Goal: Task Accomplishment & Management: Manage account settings

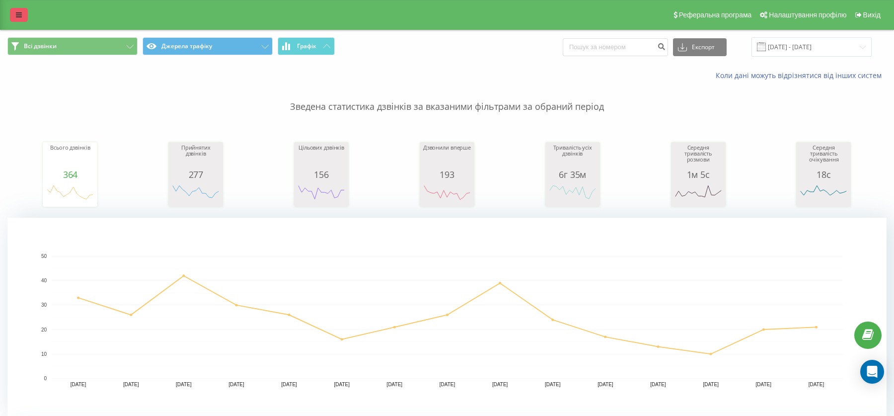
click at [13, 20] on link at bounding box center [19, 15] width 18 height 14
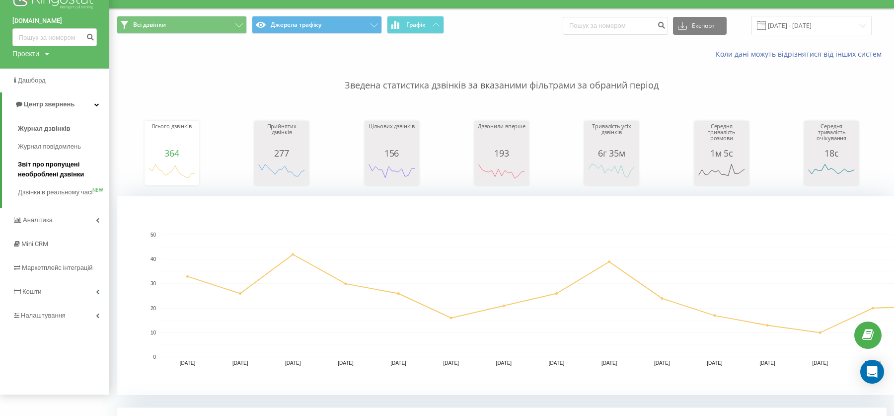
scroll to position [97, 0]
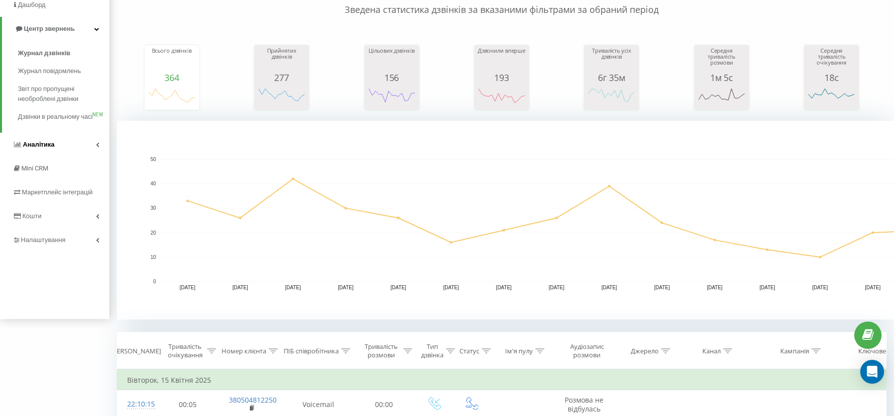
click at [59, 151] on link "Аналiтика" at bounding box center [54, 145] width 109 height 24
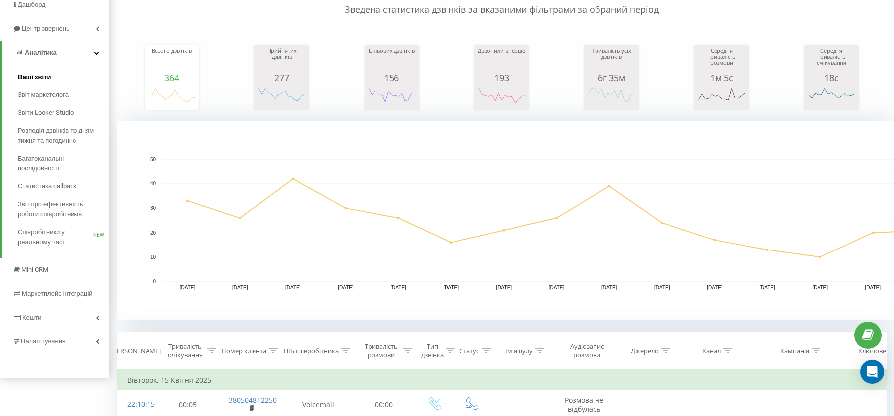
click at [35, 74] on span "Ваші звіти" at bounding box center [34, 77] width 33 height 10
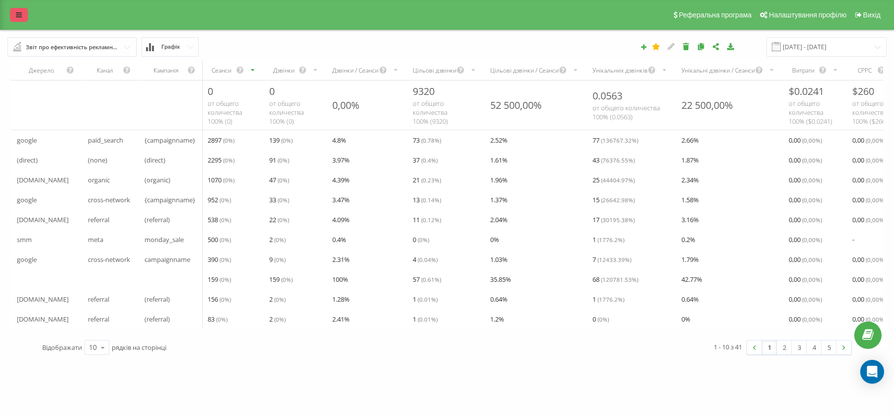
click at [23, 16] on link at bounding box center [19, 15] width 18 height 14
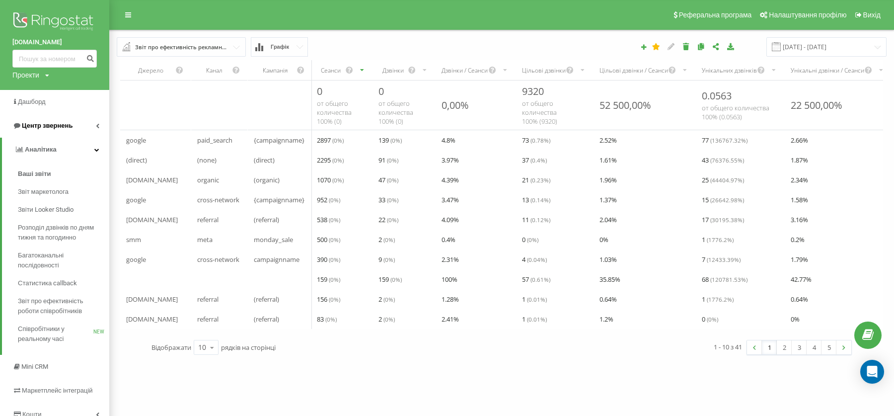
click at [53, 123] on span "Центр звернень" at bounding box center [47, 125] width 51 height 7
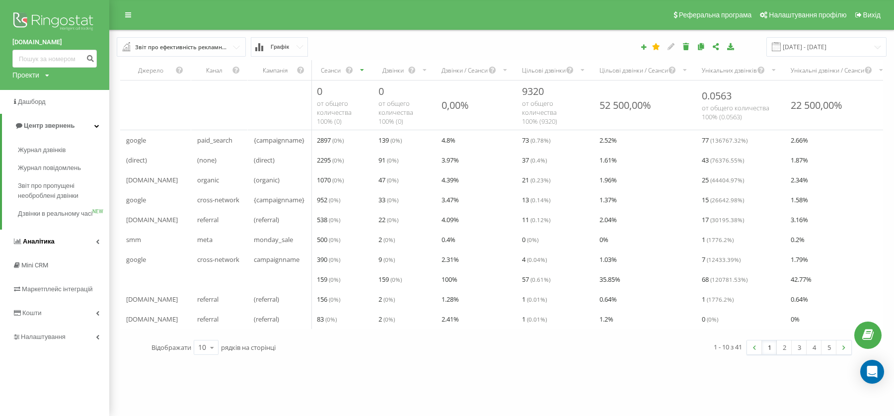
click at [52, 245] on span "Аналiтика" at bounding box center [39, 240] width 32 height 7
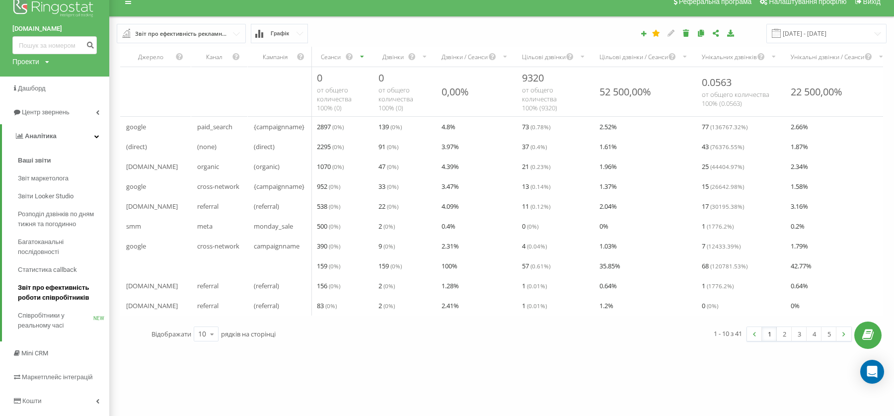
scroll to position [59, 0]
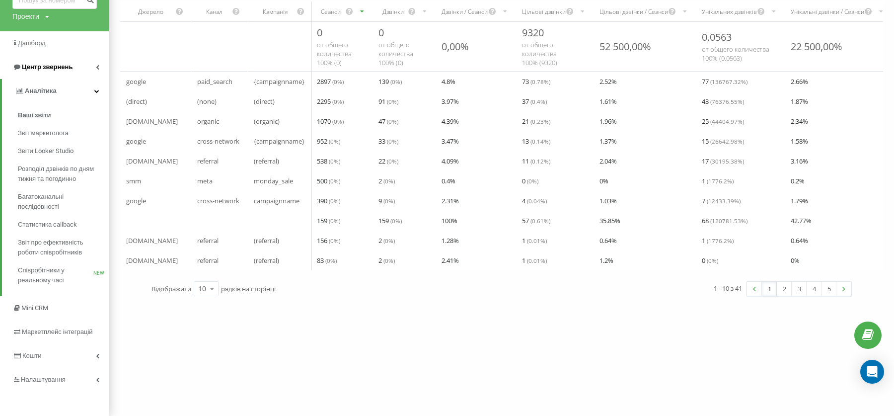
click at [57, 61] on link "Центр звернень" at bounding box center [54, 67] width 109 height 24
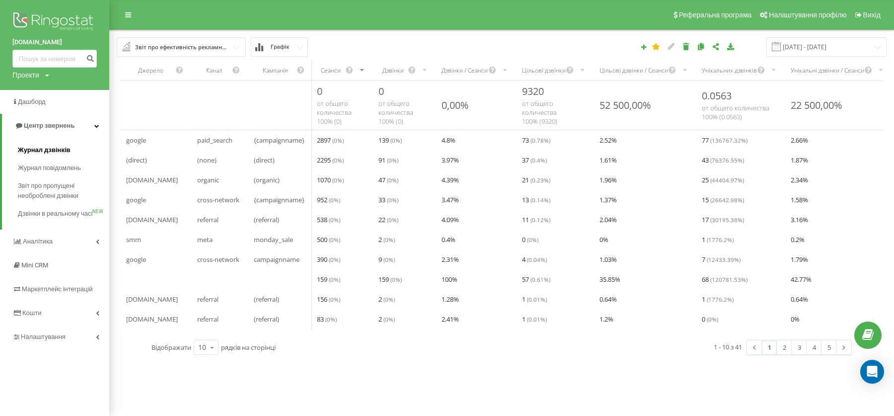
click at [60, 153] on span "Журнал дзвінків" at bounding box center [44, 150] width 53 height 10
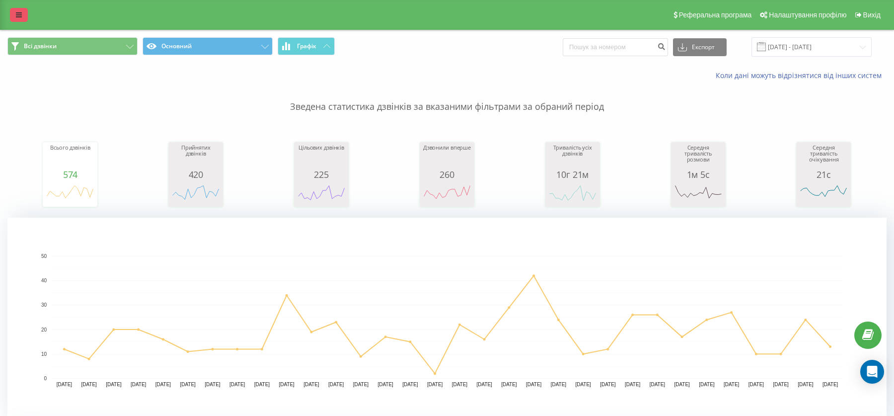
click at [13, 20] on link at bounding box center [19, 15] width 18 height 14
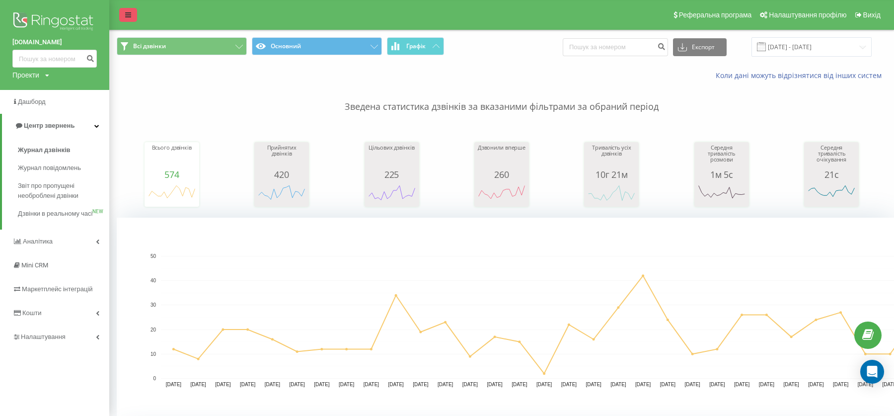
click at [134, 15] on link at bounding box center [128, 15] width 18 height 14
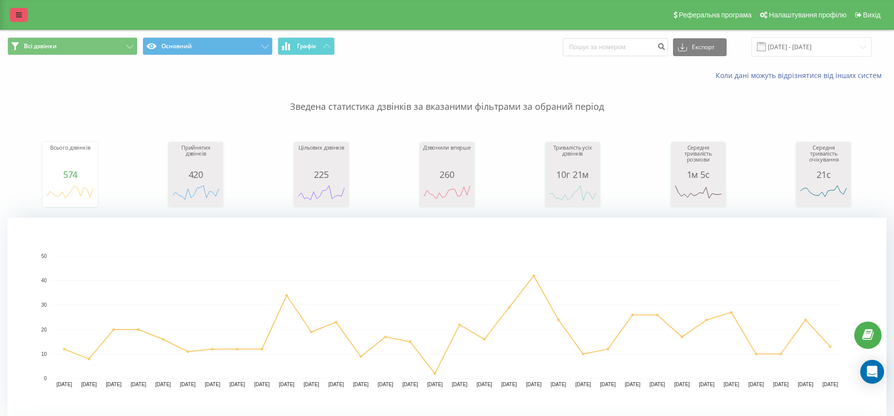
click at [13, 15] on link at bounding box center [19, 15] width 18 height 14
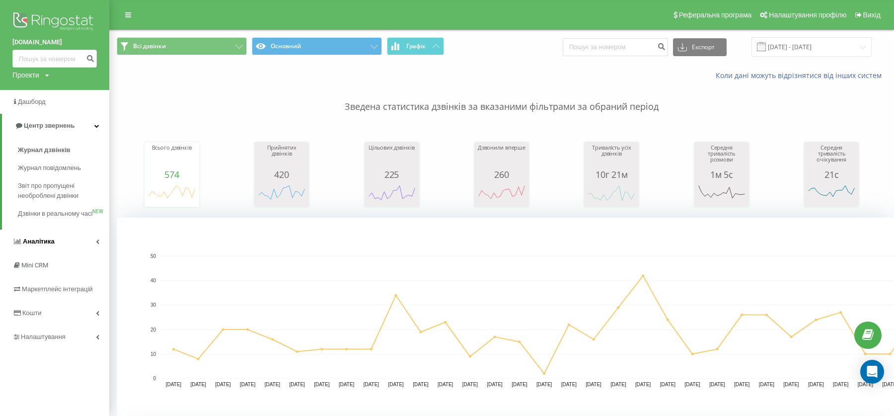
click at [97, 248] on link "Аналiтика" at bounding box center [54, 242] width 109 height 24
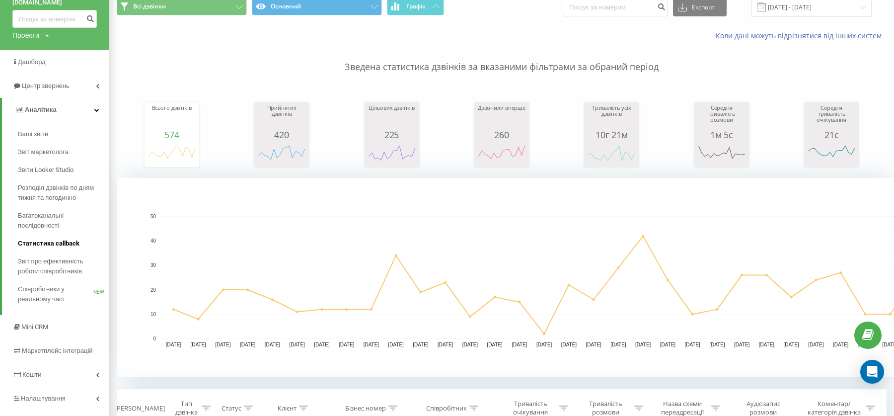
scroll to position [38, 0]
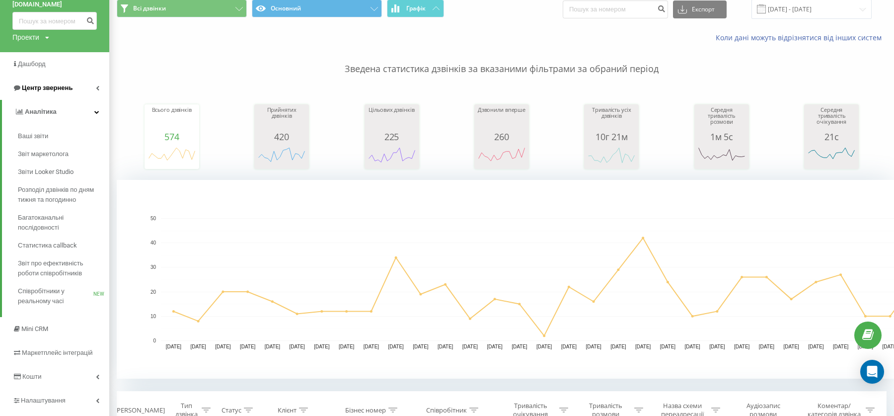
click at [95, 83] on link "Центр звернень" at bounding box center [54, 88] width 109 height 24
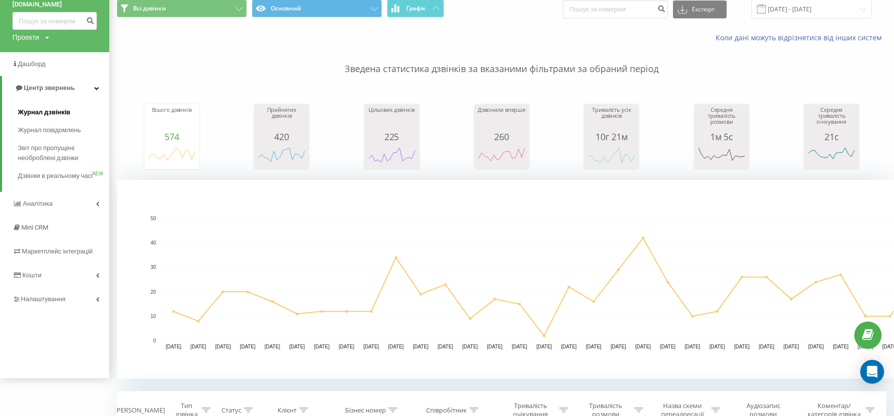
scroll to position [0, 0]
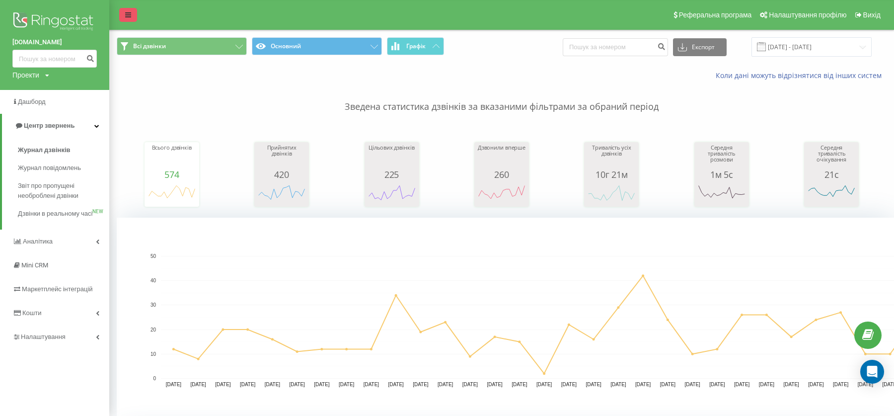
click at [128, 16] on icon at bounding box center [128, 14] width 6 height 7
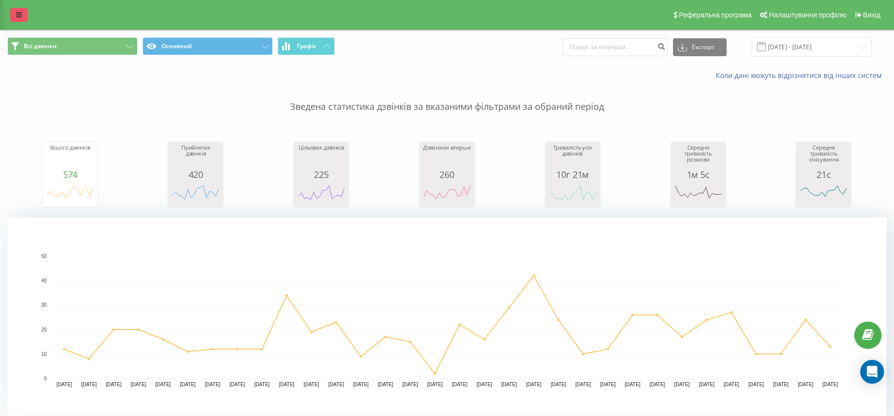
click at [22, 15] on link at bounding box center [19, 15] width 18 height 14
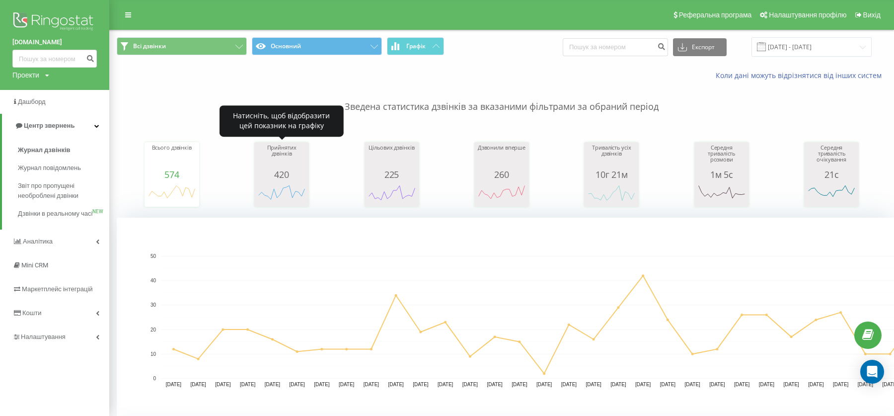
click at [306, 178] on div "420" at bounding box center [282, 174] width 50 height 10
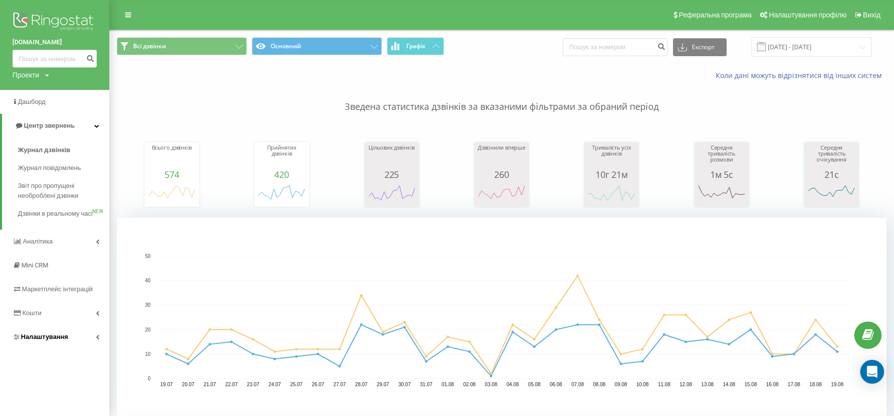
click at [52, 340] on span "Налаштування" at bounding box center [44, 336] width 47 height 7
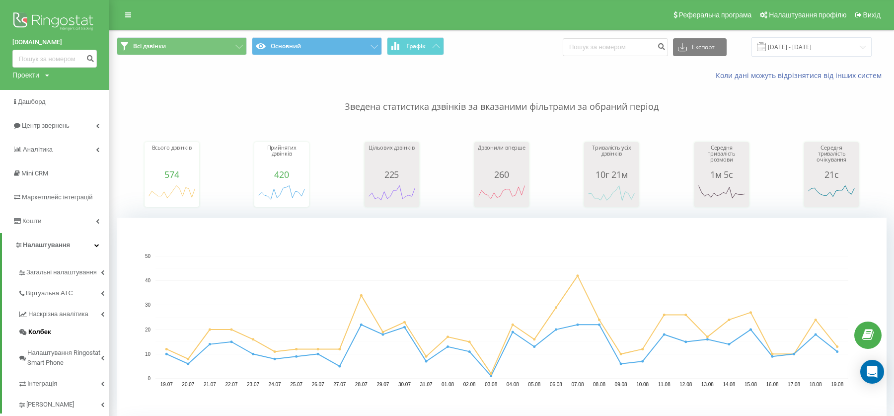
scroll to position [43, 0]
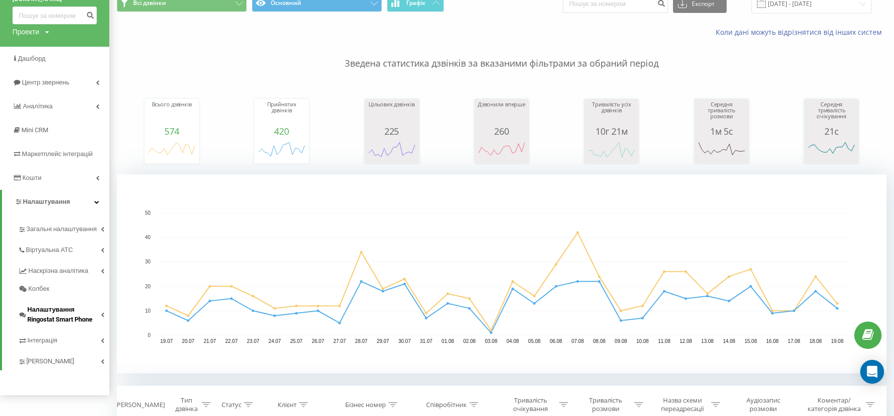
click at [89, 320] on span "Налаштування Ringostat Smart Phone" at bounding box center [64, 315] width 74 height 20
click at [73, 353] on span "Ringostat Chat" at bounding box center [52, 354] width 42 height 10
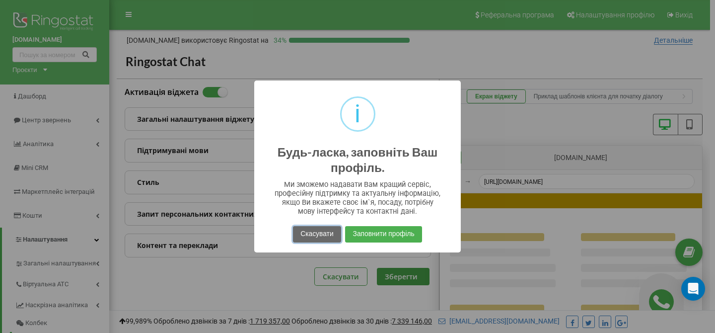
click at [324, 234] on button "Скасувати" at bounding box center [317, 234] width 48 height 16
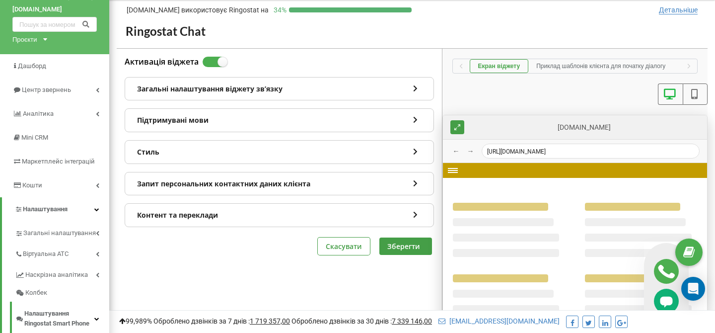
scroll to position [111, 0]
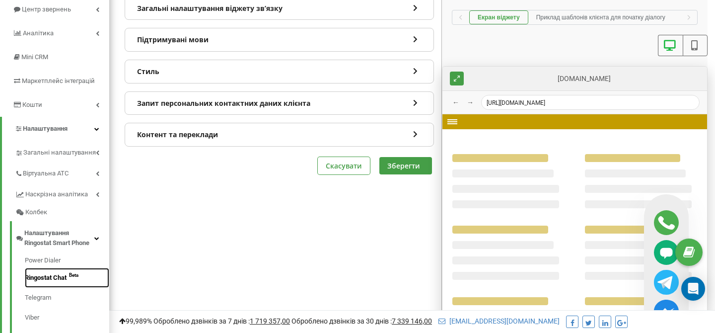
click at [56, 280] on link "Ringostat Chat Beta" at bounding box center [67, 278] width 84 height 20
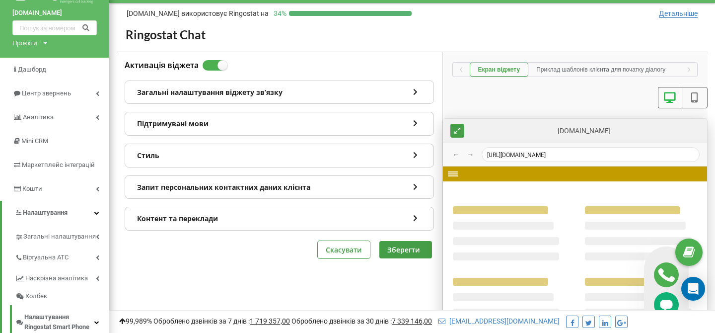
scroll to position [0, 0]
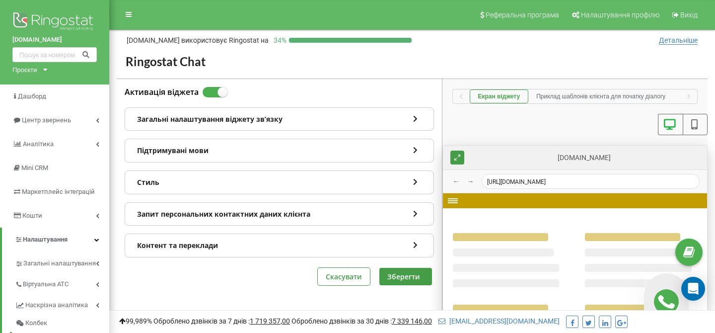
scroll to position [2, 0]
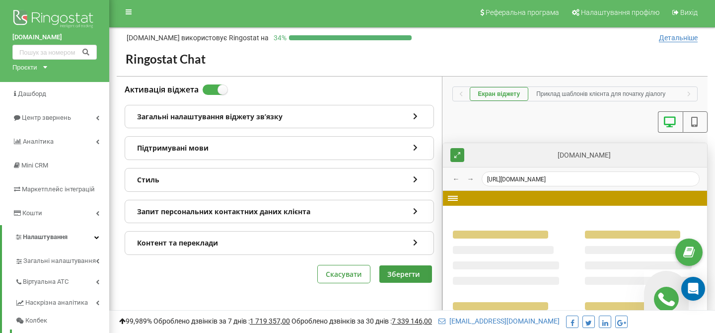
click at [291, 121] on div "Загальні налаштування віджету звʼязку" at bounding box center [279, 116] width 309 height 23
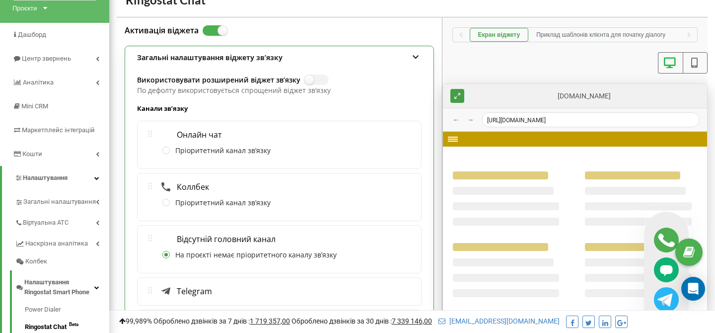
scroll to position [81, 0]
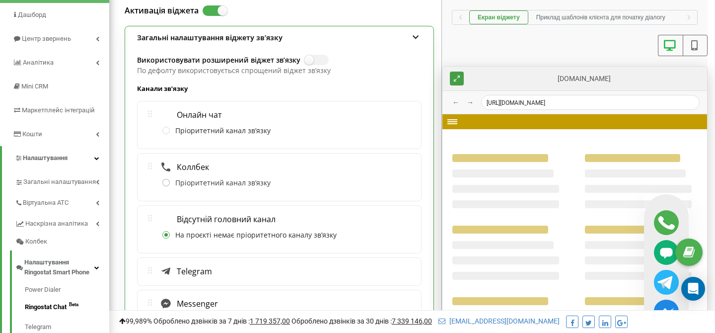
click at [168, 183] on label "Пріоритетний канал звʼязку" at bounding box center [216, 183] width 108 height 10
click at [0, 0] on input "Пріоритетний канал звʼязку" at bounding box center [0, 0] width 0 height 0
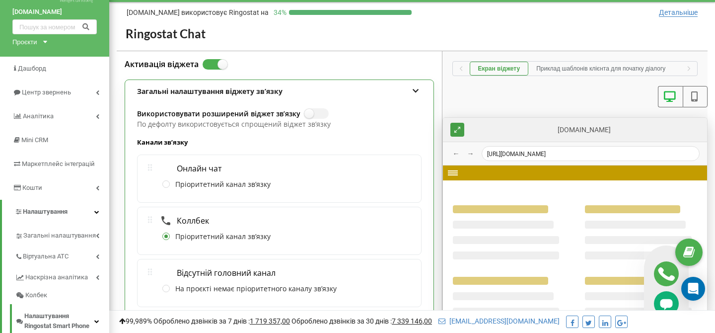
scroll to position [11, 0]
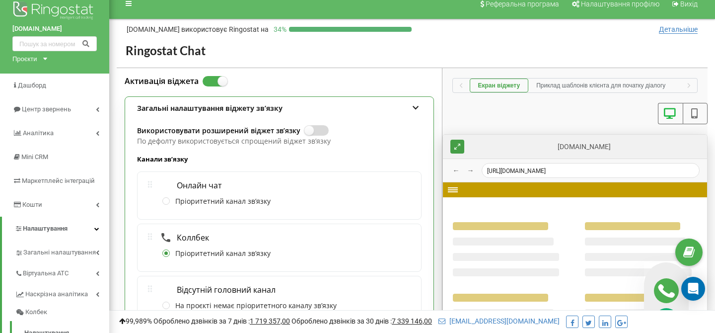
click at [313, 125] on label at bounding box center [309, 125] width 8 height 1
click at [0, 0] on input "Використовувати розширений віджет звʼязку" at bounding box center [0, 0] width 0 height 0
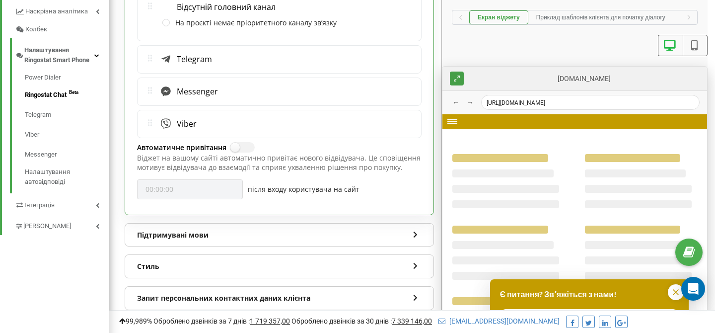
scroll to position [315, 0]
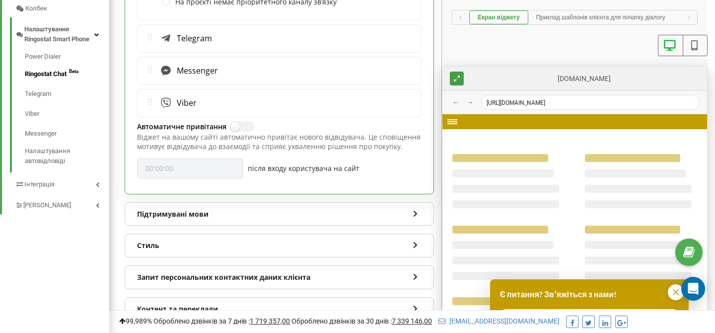
click at [265, 209] on div "Підтримувані мови" at bounding box center [279, 214] width 309 height 23
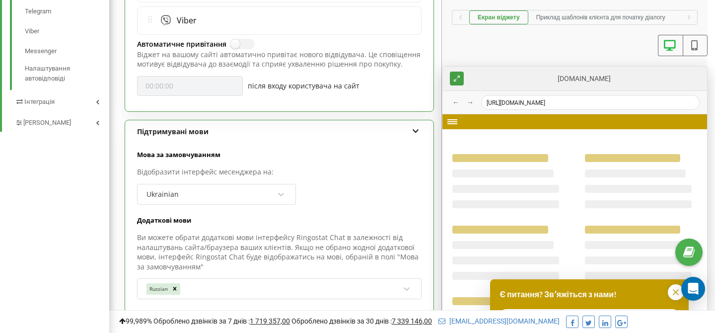
scroll to position [398, 0]
click at [283, 131] on div "Підтримувані мови" at bounding box center [279, 130] width 309 height 23
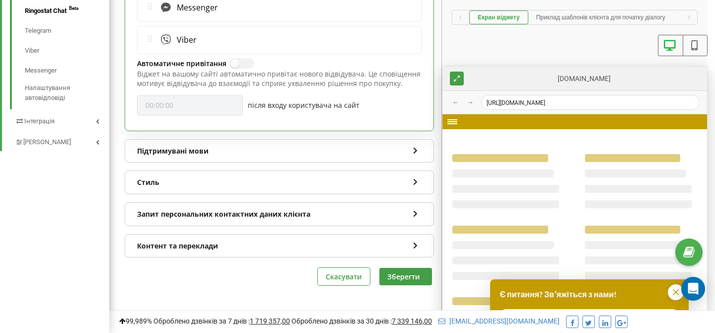
scroll to position [376, 0]
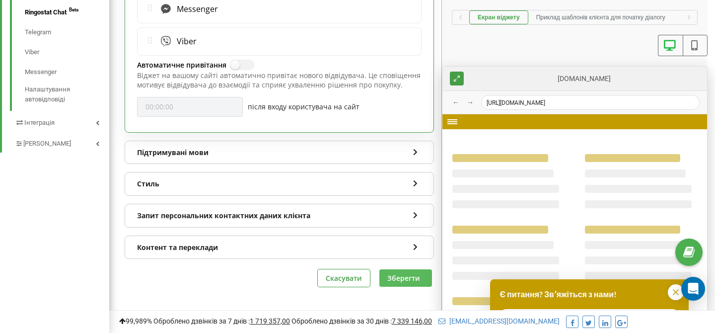
click at [404, 271] on button "Зберегти" at bounding box center [406, 277] width 53 height 17
click at [402, 277] on button "Зберегти" at bounding box center [406, 277] width 53 height 17
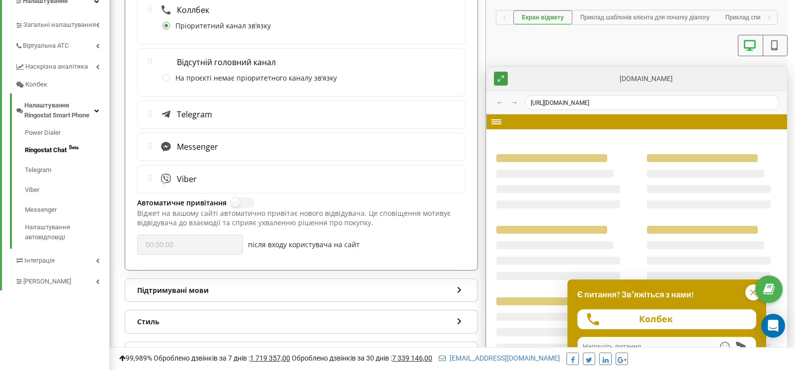
scroll to position [107, 0]
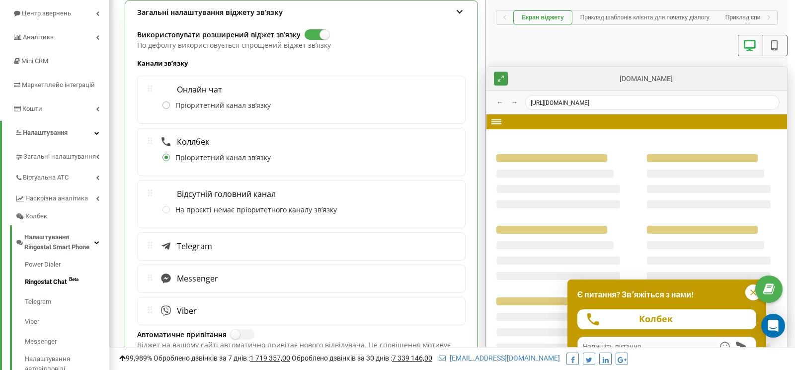
click at [197, 101] on label "Пріоритетний канал звʼязку" at bounding box center [216, 106] width 108 height 10
click at [0, 0] on input "Пріоритетний канал звʼязку" at bounding box center [0, 0] width 0 height 0
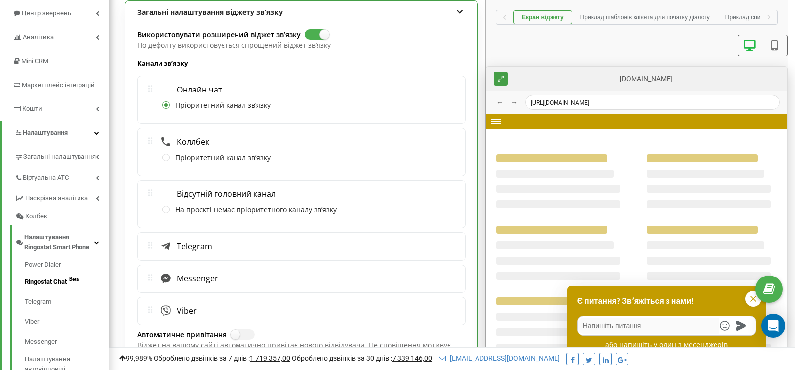
click at [184, 142] on span "Коллбек" at bounding box center [190, 142] width 37 height 10
click at [162, 154] on label "Пріоритетний канал звʼязку" at bounding box center [216, 158] width 108 height 10
click at [0, 0] on input "Пріоритетний канал звʼязку" at bounding box center [0, 0] width 0 height 0
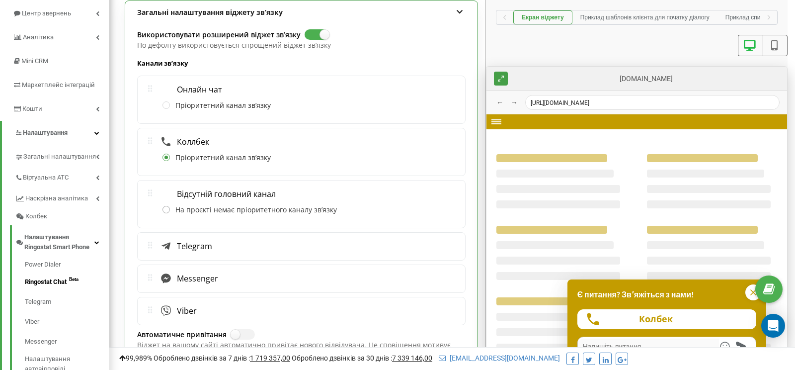
click at [170, 209] on label "На проєкті немає пріоритетного каналу звʼязку" at bounding box center [249, 210] width 174 height 10
click at [0, 0] on input "На проєкті немає пріоритетного каналу звʼязку" at bounding box center [0, 0] width 0 height 0
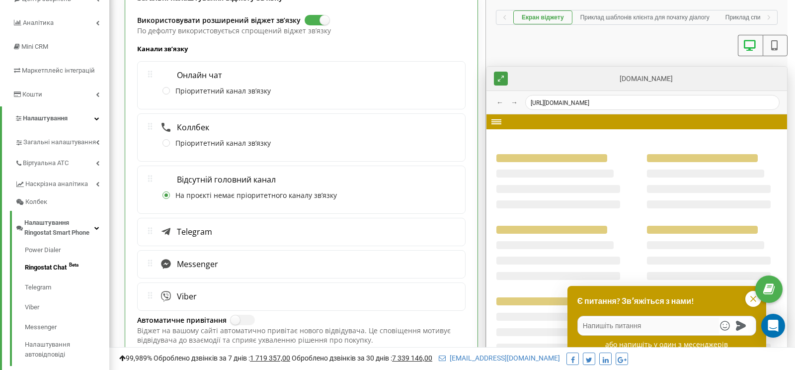
scroll to position [123, 0]
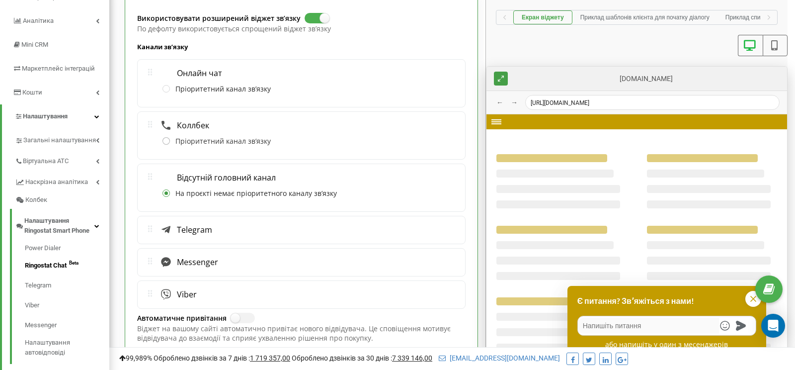
click at [166, 137] on label "Пріоритетний канал звʼязку" at bounding box center [216, 142] width 108 height 10
click at [0, 0] on input "Пріоритетний канал звʼязку" at bounding box center [0, 0] width 0 height 0
type textarea "x"
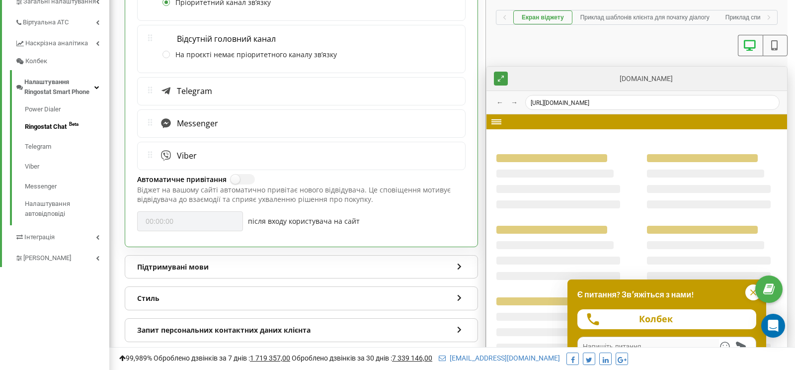
scroll to position [261, 0]
click at [715, 47] on icon at bounding box center [774, 45] width 12 height 10
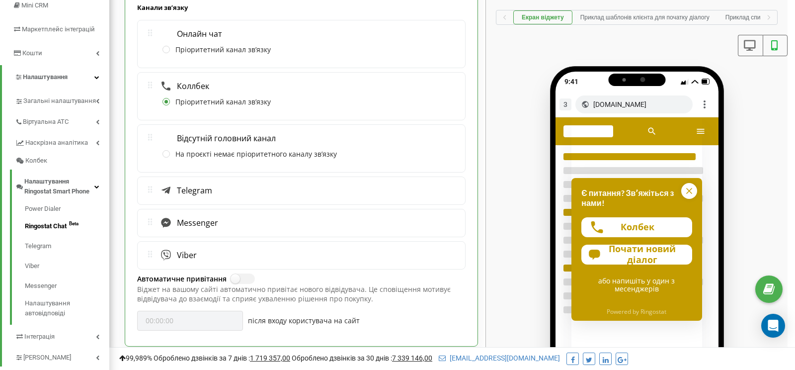
scroll to position [151, 0]
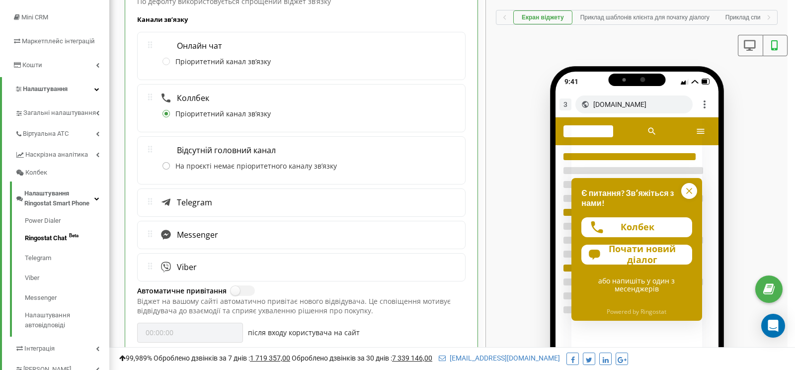
click at [167, 161] on label "На проєкті немає пріоритетного каналу звʼязку" at bounding box center [249, 166] width 174 height 10
click at [0, 0] on input "На проєкті немає пріоритетного каналу звʼязку" at bounding box center [0, 0] width 0 height 0
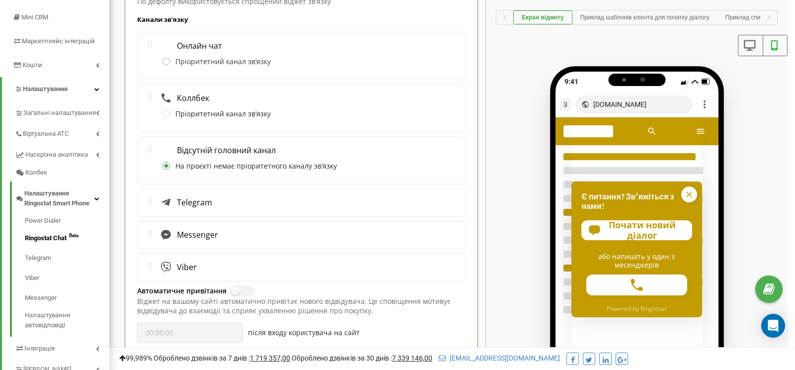
click at [165, 60] on label "Пріоритетний канал звʼязку" at bounding box center [216, 62] width 108 height 10
click at [0, 0] on input "Пріоритетний канал звʼязку" at bounding box center [0, 0] width 0 height 0
click at [168, 114] on label "Пріоритетний канал звʼязку" at bounding box center [216, 114] width 108 height 10
click at [0, 0] on input "Пріоритетний канал звʼязку" at bounding box center [0, 0] width 0 height 0
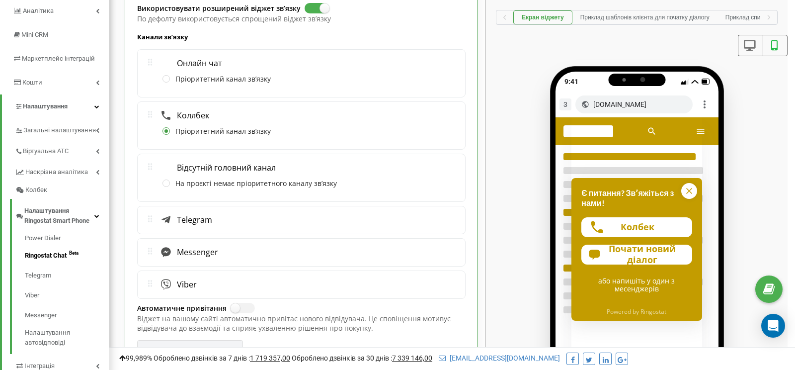
scroll to position [127, 0]
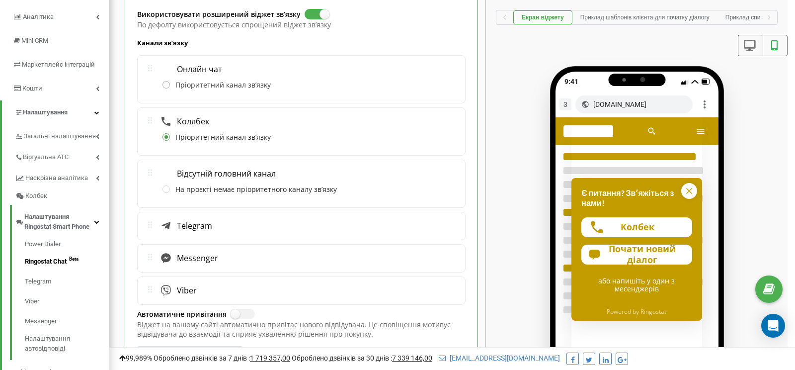
click at [166, 84] on label "Пріоритетний канал звʼязку" at bounding box center [216, 85] width 108 height 10
click at [0, 0] on input "Пріоритетний канал звʼязку" at bounding box center [0, 0] width 0 height 0
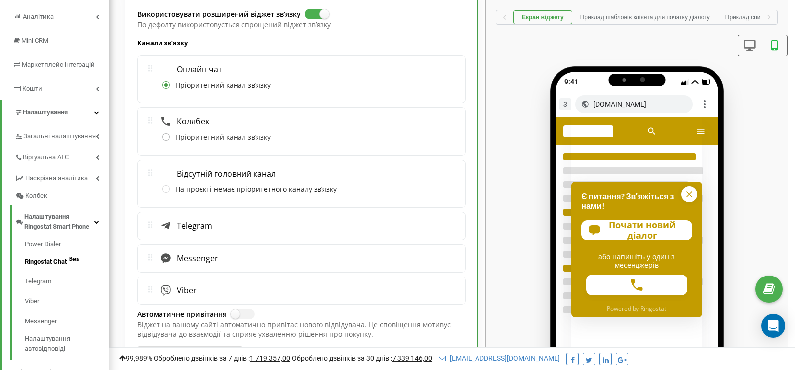
click at [168, 134] on label "Пріоритетний канал звʼязку" at bounding box center [216, 138] width 108 height 10
click at [0, 0] on input "Пріоритетний канал звʼязку" at bounding box center [0, 0] width 0 height 0
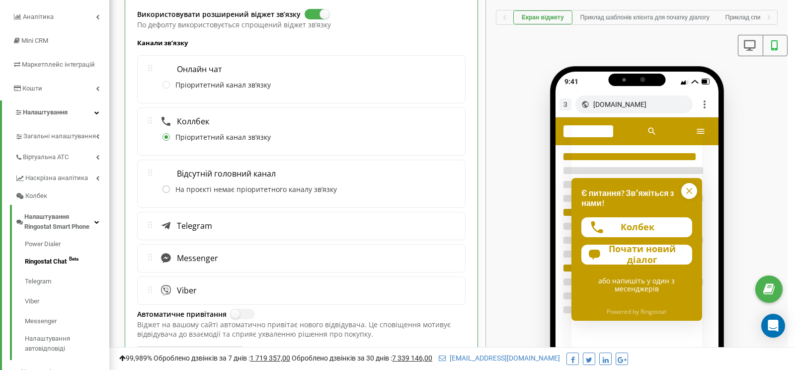
click at [169, 187] on label "На проєкті немає пріоритетного каналу звʼязку" at bounding box center [249, 190] width 174 height 10
click at [0, 0] on input "На проєкті немає пріоритетного каналу звʼязку" at bounding box center [0, 0] width 0 height 0
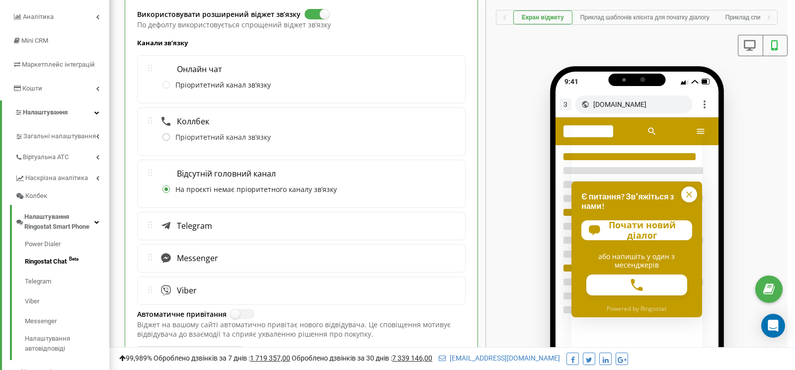
click at [165, 135] on label "Пріоритетний канал звʼязку" at bounding box center [216, 138] width 108 height 10
click at [0, 0] on input "Пріоритетний канал звʼязку" at bounding box center [0, 0] width 0 height 0
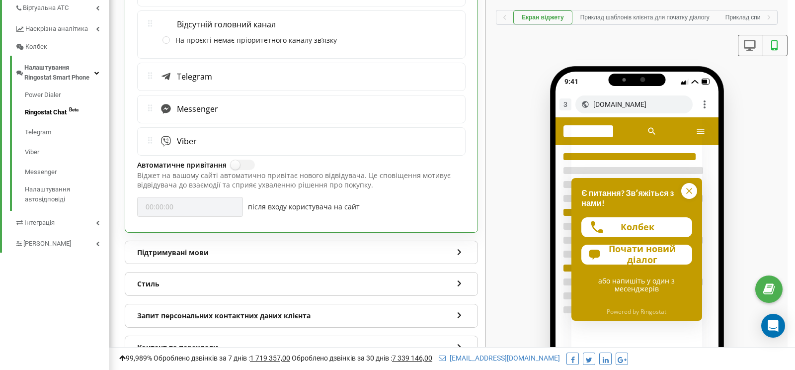
scroll to position [333, 0]
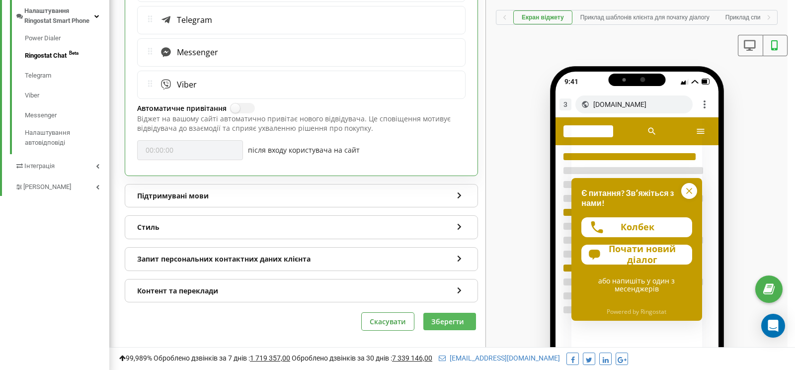
click at [451, 314] on button "Зберегти" at bounding box center [449, 321] width 53 height 17
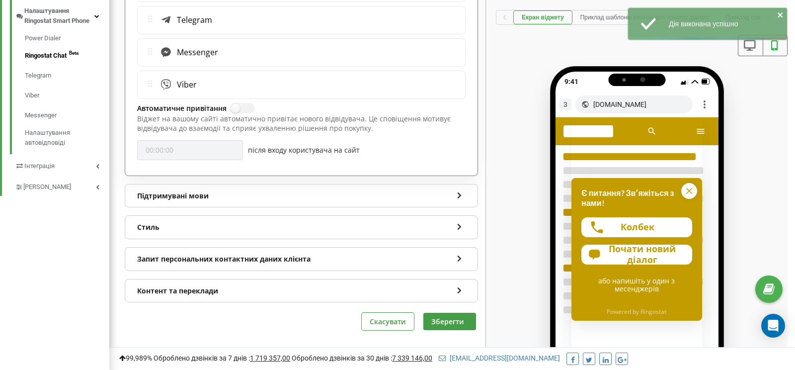
scroll to position [298, 0]
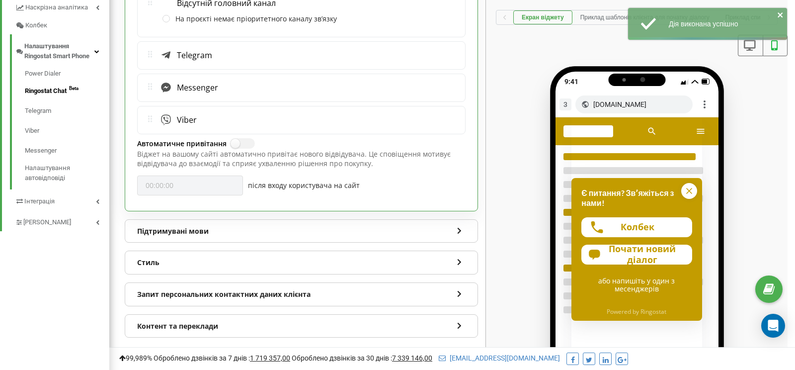
click at [188, 56] on span "Telegram" at bounding box center [192, 55] width 40 height 10
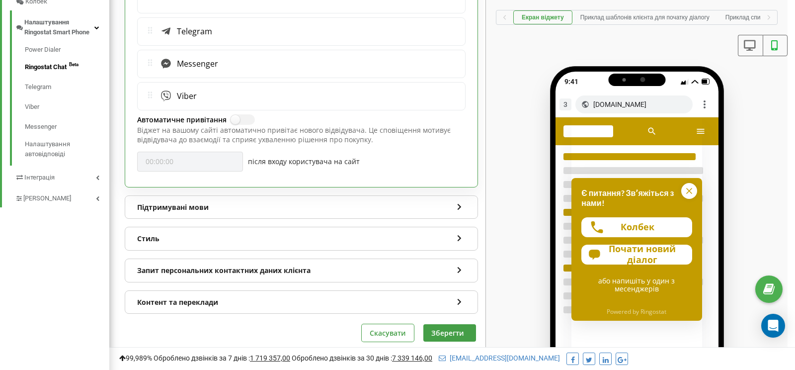
scroll to position [322, 0]
